Goal: Information Seeking & Learning: Learn about a topic

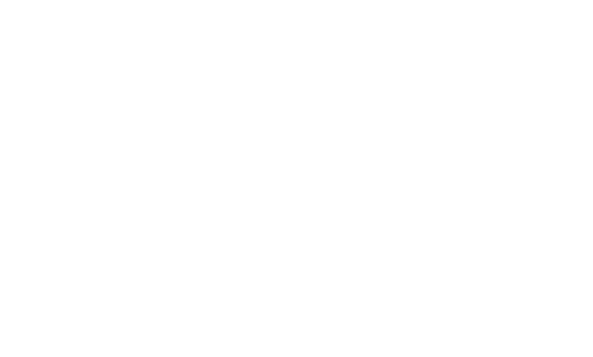
select select "Song"
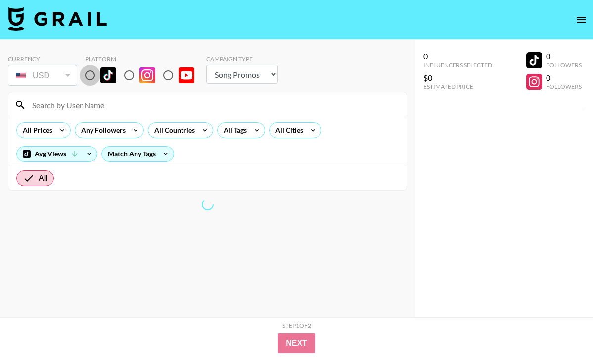
click at [92, 77] on input "radio" at bounding box center [90, 75] width 21 height 21
radio input "true"
click at [230, 129] on div "All Tags" at bounding box center [233, 130] width 31 height 15
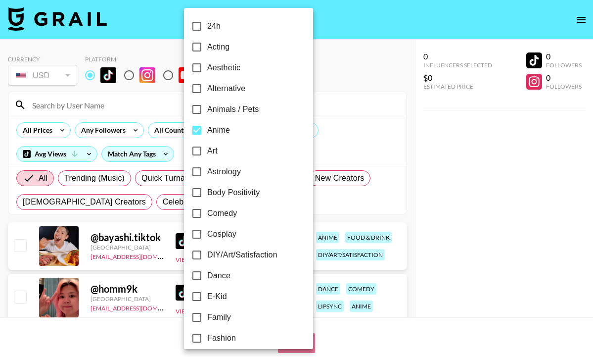
click at [231, 130] on label "Anime" at bounding box center [242, 130] width 111 height 21
click at [207, 130] on input "Anime" at bounding box center [197, 130] width 21 height 21
checkbox input "false"
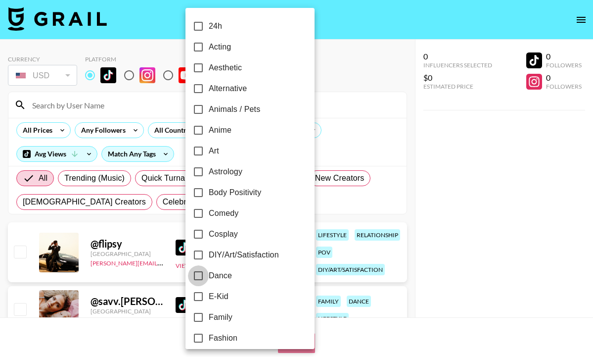
click at [202, 278] on input "Dance" at bounding box center [198, 275] width 21 height 21
checkbox input "true"
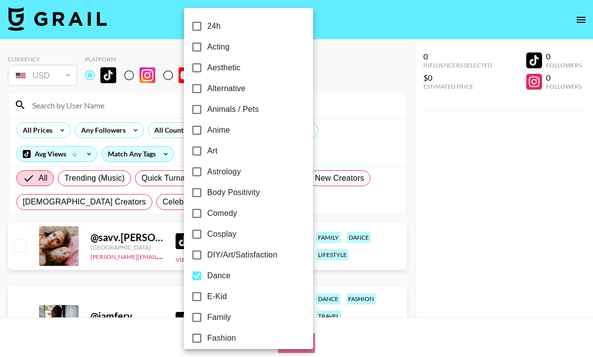
click at [48, 131] on div at bounding box center [296, 178] width 593 height 357
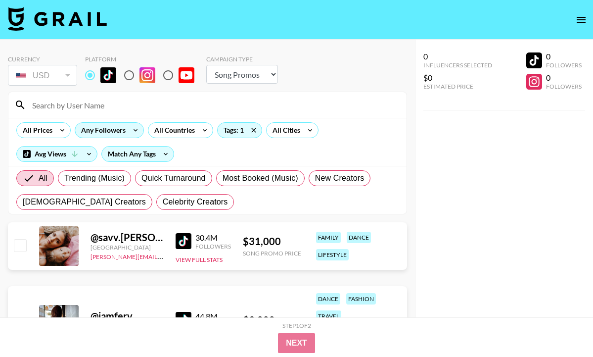
click at [94, 129] on div "Any Followers" at bounding box center [101, 130] width 52 height 15
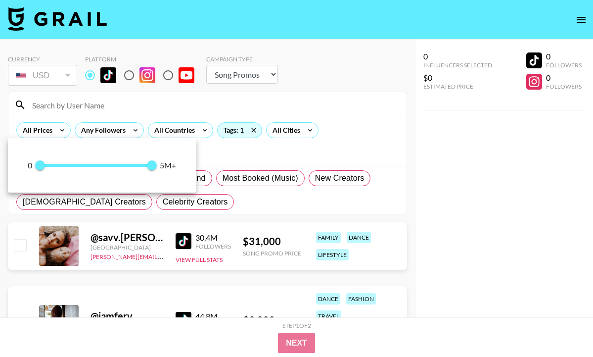
click at [170, 129] on div at bounding box center [296, 178] width 593 height 357
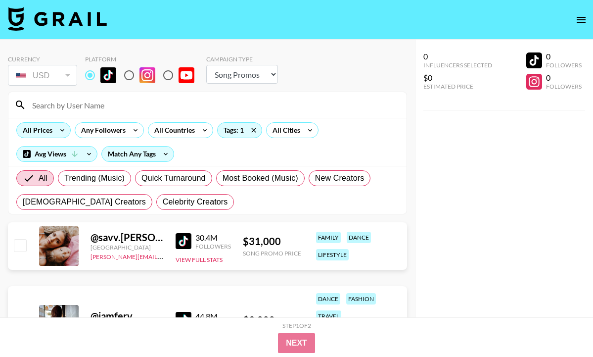
click at [52, 131] on div "All Prices" at bounding box center [36, 130] width 38 height 15
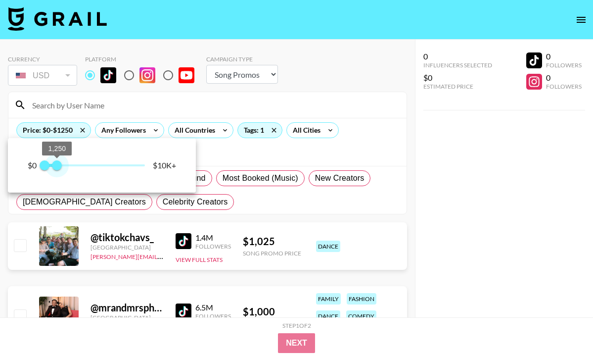
type input "1000"
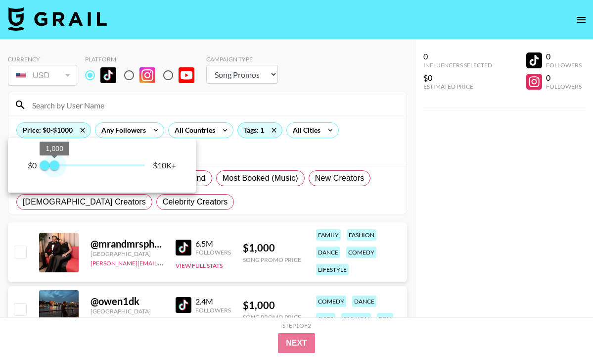
drag, startPoint x: 144, startPoint y: 165, endPoint x: 55, endPoint y: 164, distance: 88.6
click at [55, 164] on span "1,000" at bounding box center [54, 165] width 10 height 10
click at [233, 151] on div at bounding box center [296, 178] width 593 height 357
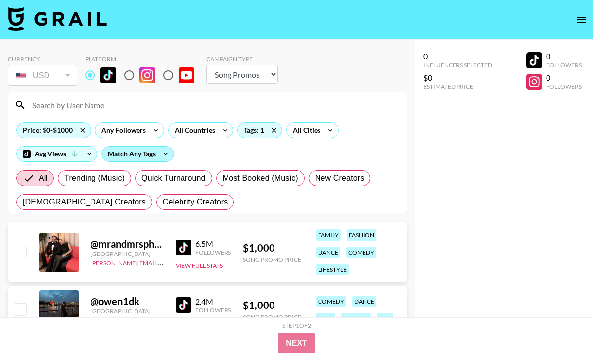
click at [138, 156] on div "Match Any Tags" at bounding box center [138, 153] width 72 height 15
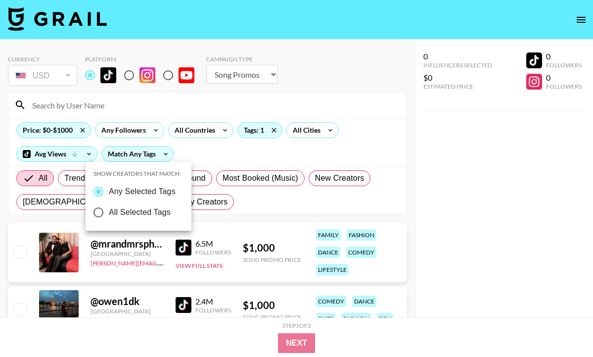
click at [148, 208] on span "All Selected Tags" at bounding box center [140, 212] width 62 height 12
click at [109, 208] on input "All Selected Tags" at bounding box center [98, 212] width 21 height 21
radio input "true"
radio input "false"
click at [212, 157] on div at bounding box center [296, 178] width 593 height 357
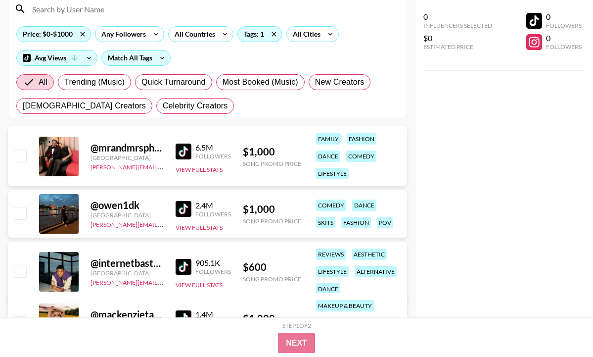
scroll to position [77, 0]
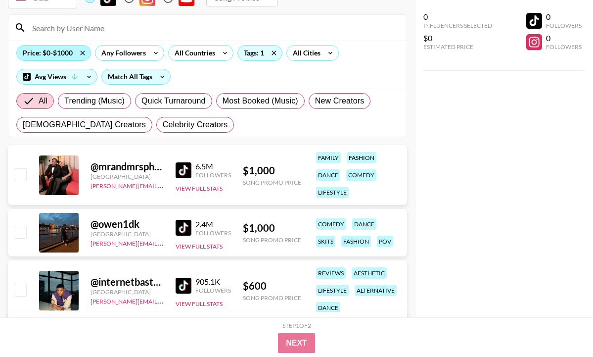
click at [60, 53] on div "Price: $0-$1000" at bounding box center [54, 53] width 74 height 15
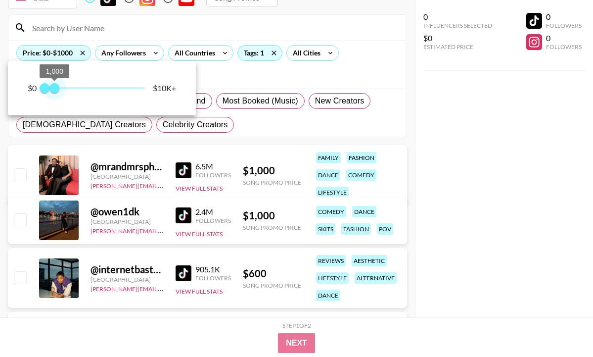
type input "750"
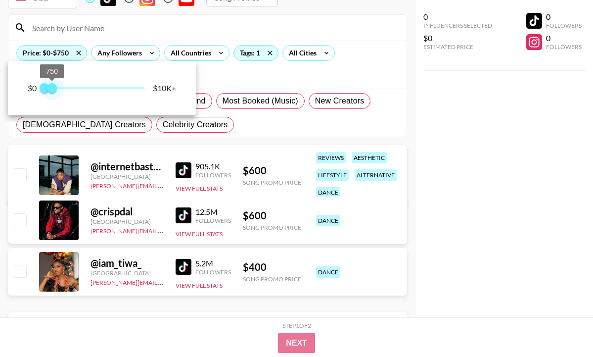
click at [52, 86] on span "750" at bounding box center [52, 88] width 10 height 10
click at [220, 80] on div at bounding box center [296, 178] width 593 height 357
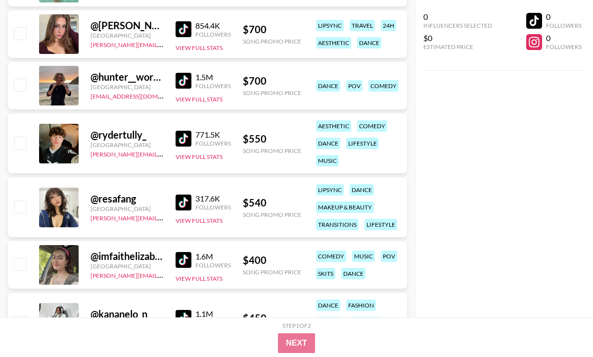
scroll to position [1591, 0]
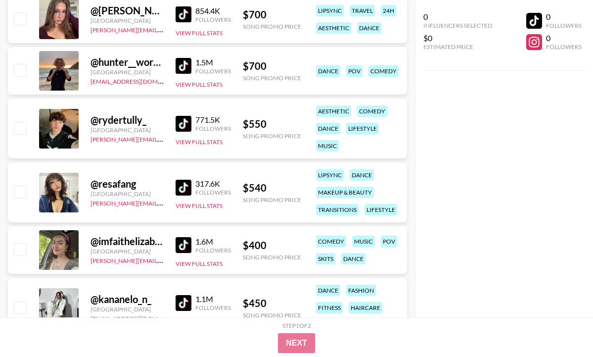
click at [170, 186] on div "@ resafang [GEOGRAPHIC_DATA] [PERSON_NAME][EMAIL_ADDRESS][DOMAIN_NAME] 317.6K F…" at bounding box center [207, 192] width 399 height 60
click at [184, 186] on img at bounding box center [184, 188] width 16 height 16
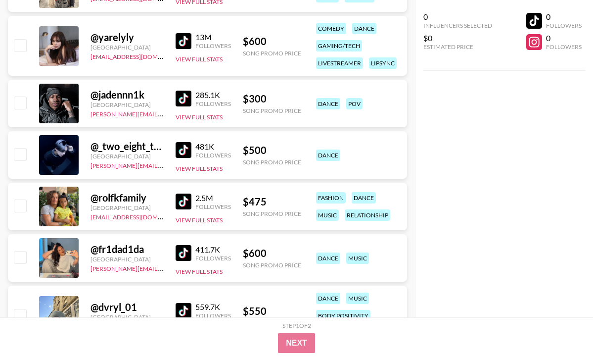
scroll to position [2314, 0]
click at [179, 250] on img at bounding box center [184, 253] width 16 height 16
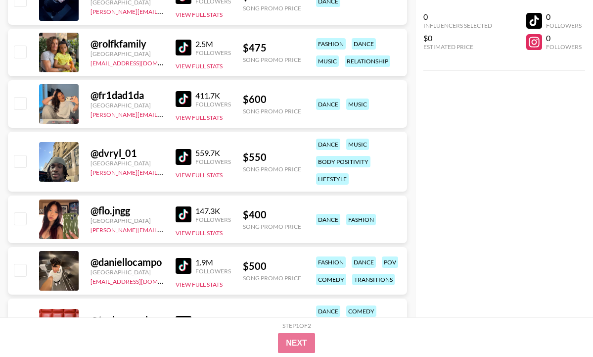
scroll to position [2470, 0]
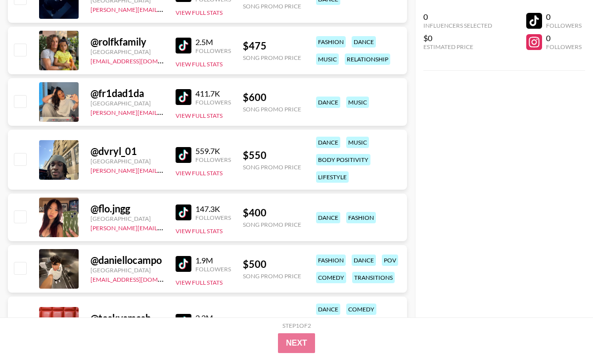
click at [176, 211] on img at bounding box center [184, 212] width 16 height 16
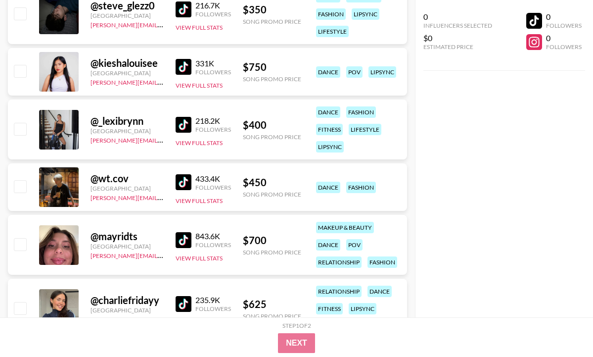
scroll to position [3119, 0]
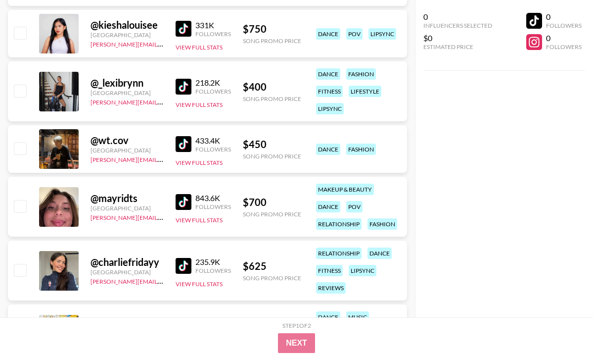
click at [189, 90] on img at bounding box center [184, 87] width 16 height 16
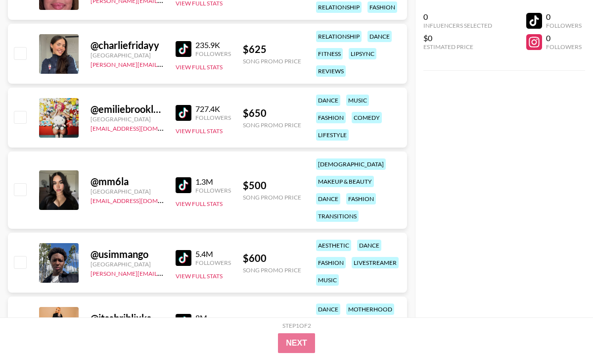
scroll to position [3342, 0]
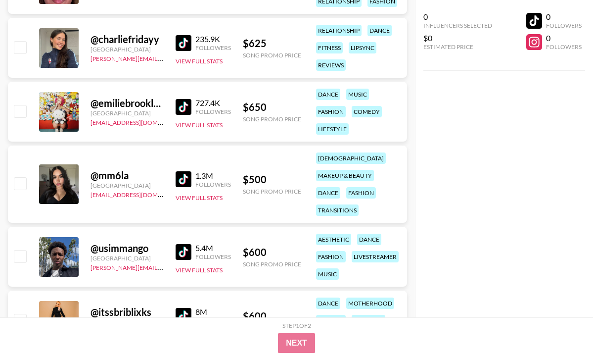
click at [178, 180] on img at bounding box center [184, 179] width 16 height 16
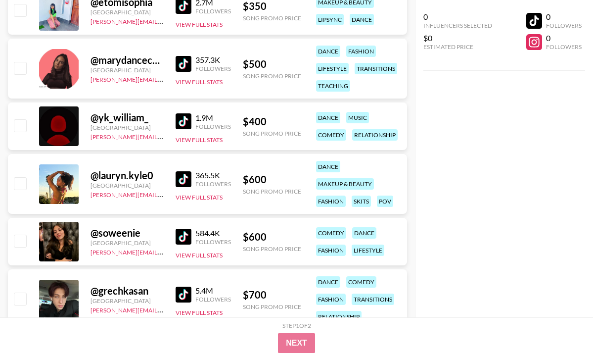
scroll to position [4063, 0]
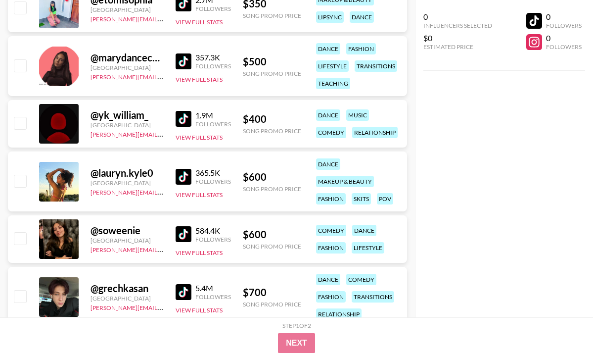
click at [182, 172] on img at bounding box center [184, 177] width 16 height 16
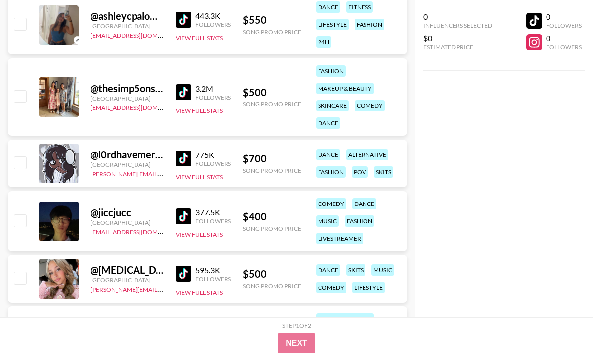
scroll to position [4885, 0]
